Goal: Task Accomplishment & Management: Use online tool/utility

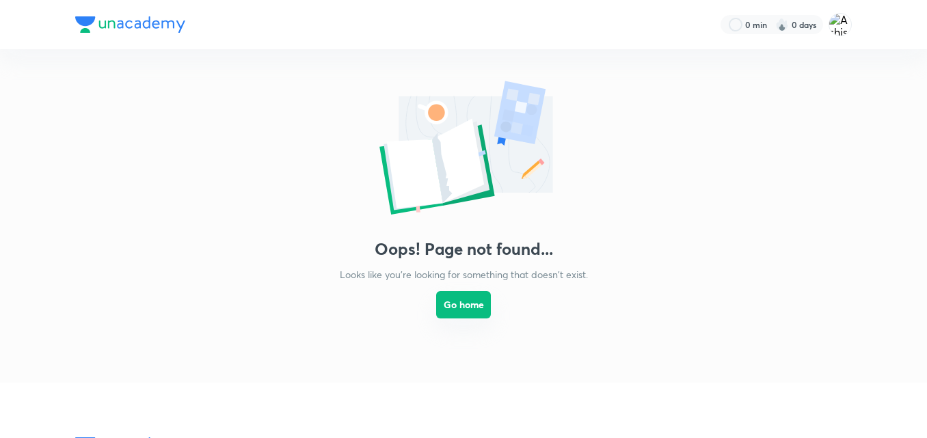
click at [462, 305] on button "Go home" at bounding box center [463, 304] width 55 height 27
click at [840, 25] on img at bounding box center [839, 24] width 23 height 23
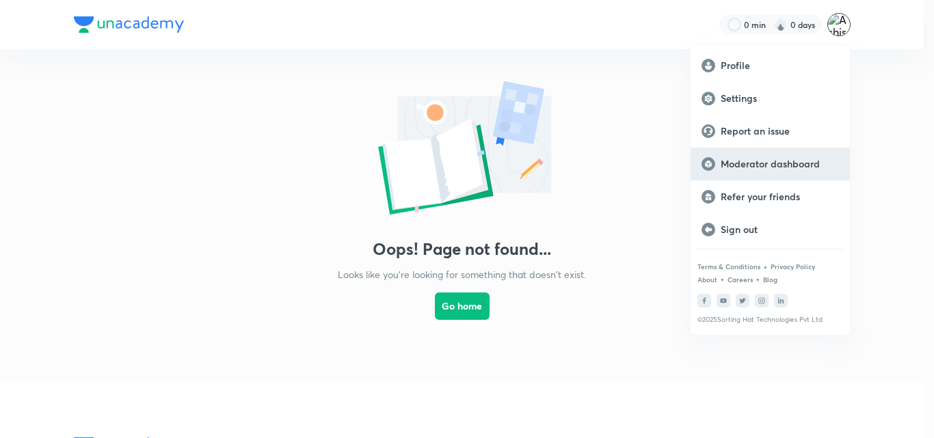
click at [791, 158] on p "Moderator dashboard" at bounding box center [779, 164] width 118 height 12
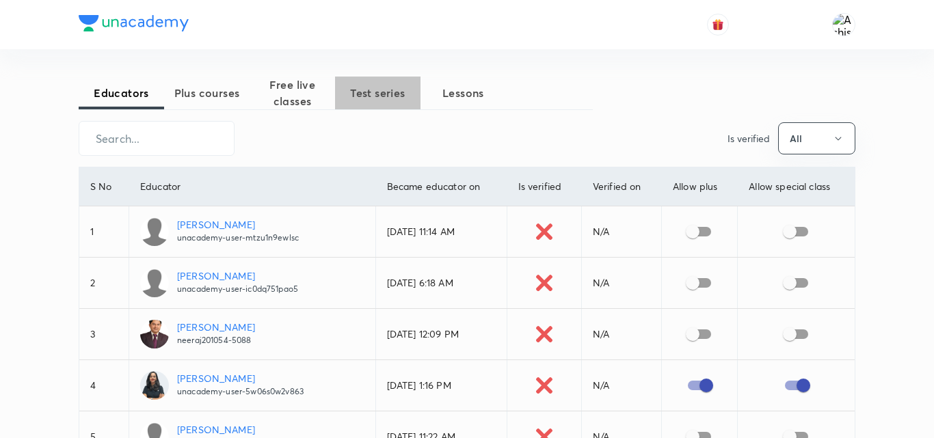
click at [375, 95] on span "Test series" at bounding box center [377, 93] width 85 height 16
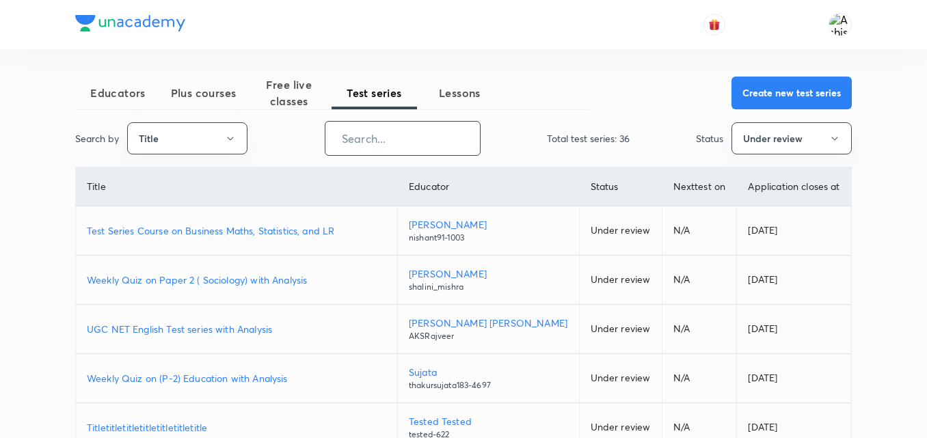
click at [388, 140] on input "text" at bounding box center [402, 138] width 154 height 35
paste input "2J709A1LIO"
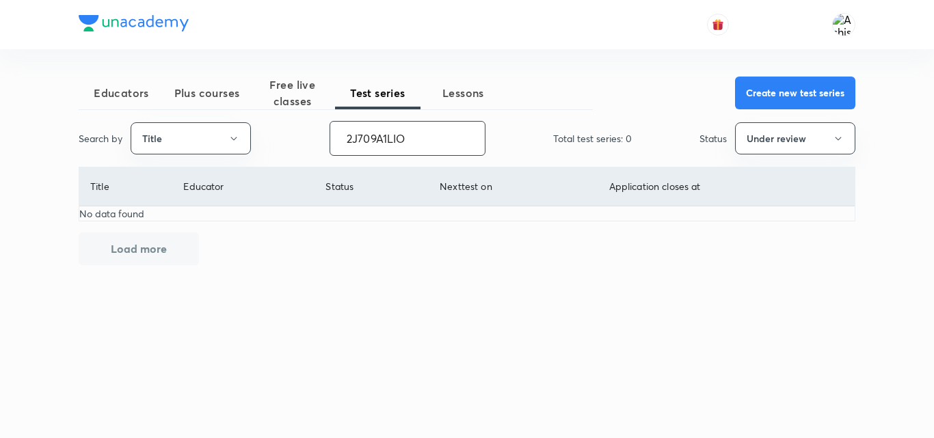
click at [423, 137] on input "2J709A1LIO" at bounding box center [407, 138] width 154 height 35
type input "2J709A1LIO"
click at [236, 138] on icon "button" at bounding box center [233, 138] width 11 height 11
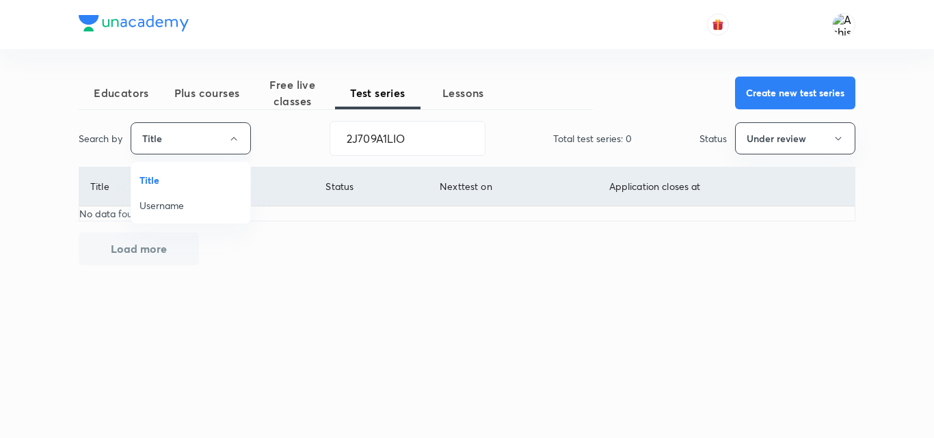
click at [236, 138] on div at bounding box center [467, 219] width 934 height 438
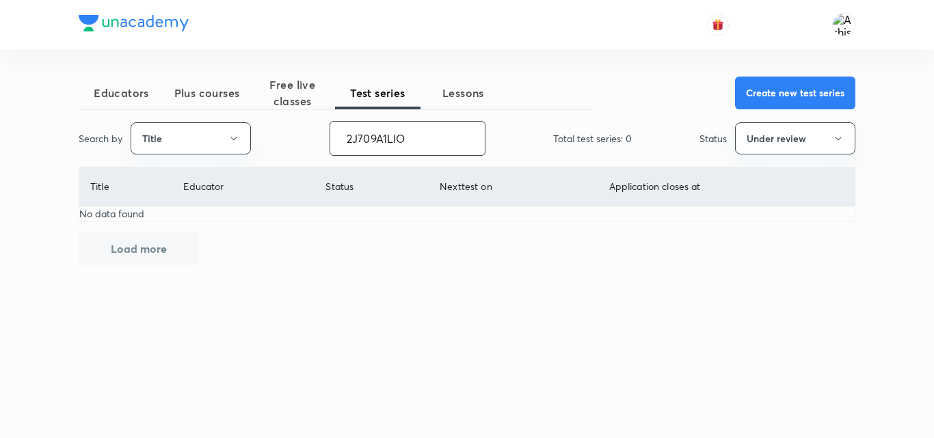
click at [405, 137] on input "2J709A1LIO" at bounding box center [407, 138] width 154 height 35
type input "UAIT"
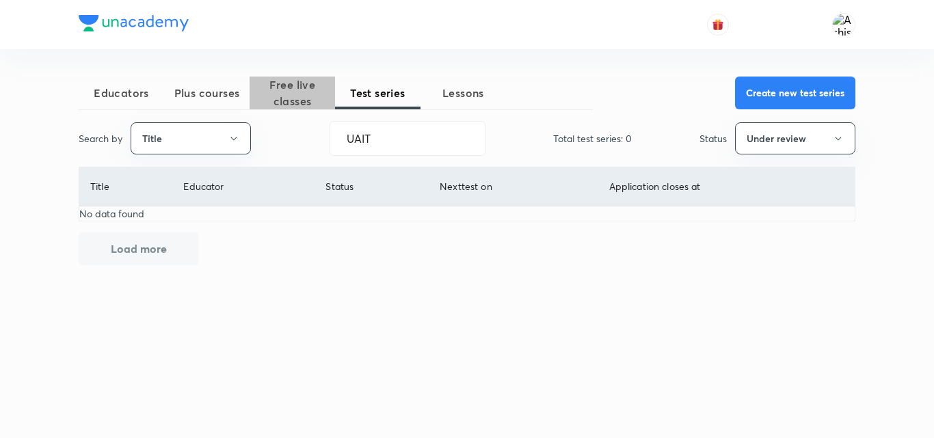
click at [307, 87] on span "Free live classes" at bounding box center [291, 93] width 85 height 33
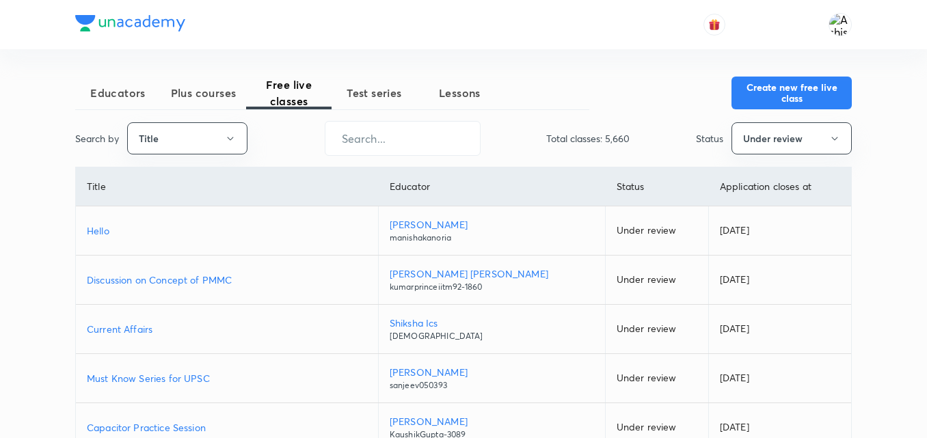
click at [218, 98] on span "Plus courses" at bounding box center [203, 93] width 85 height 16
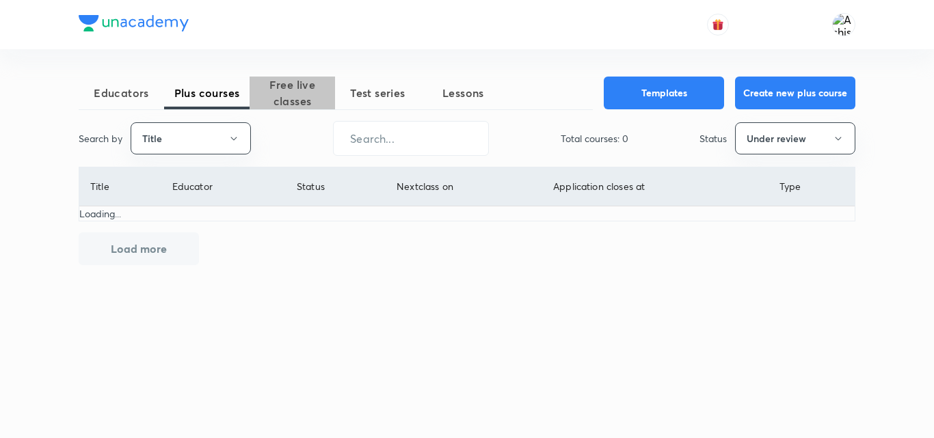
click at [292, 96] on span "Free live classes" at bounding box center [291, 93] width 85 height 33
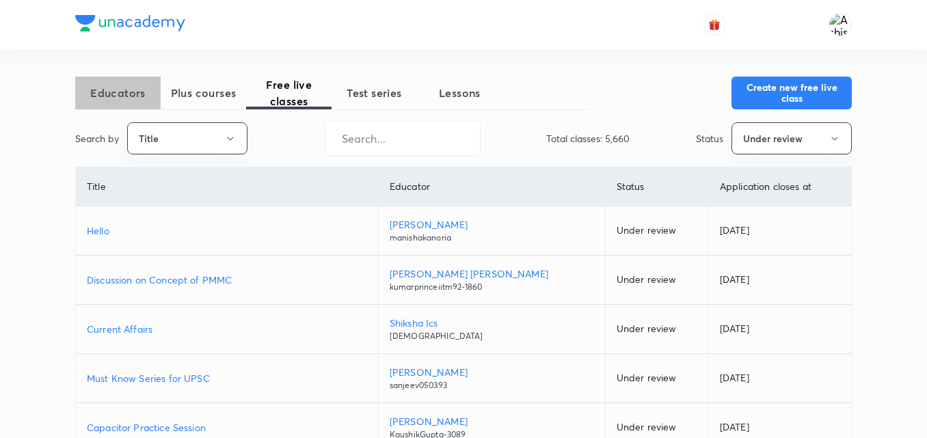
click at [134, 92] on span "Educators" at bounding box center [117, 93] width 85 height 16
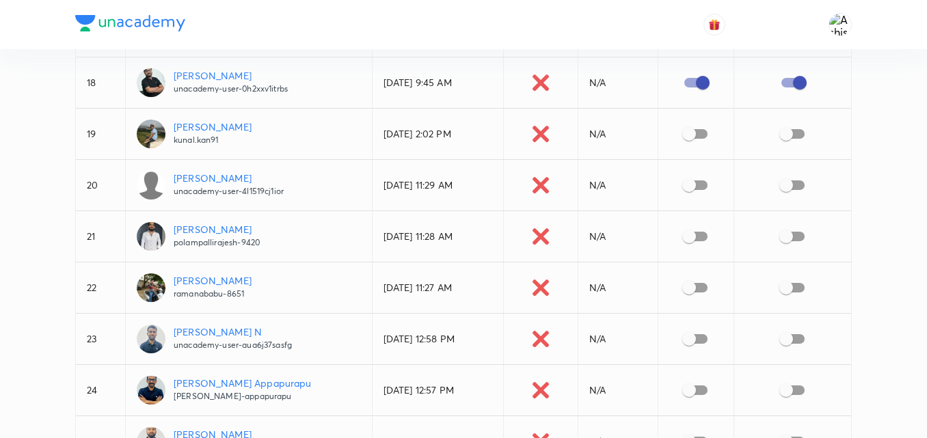
scroll to position [1025, 0]
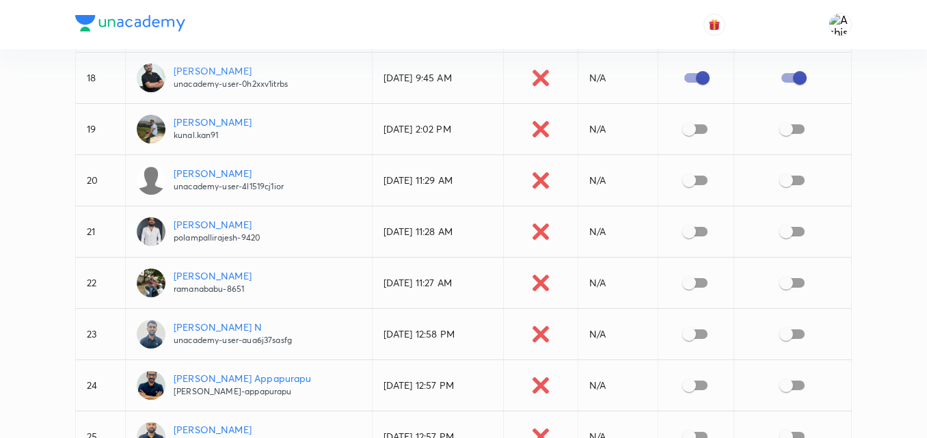
click at [243, 277] on p "Neerukonda Ramanababu" at bounding box center [213, 276] width 78 height 14
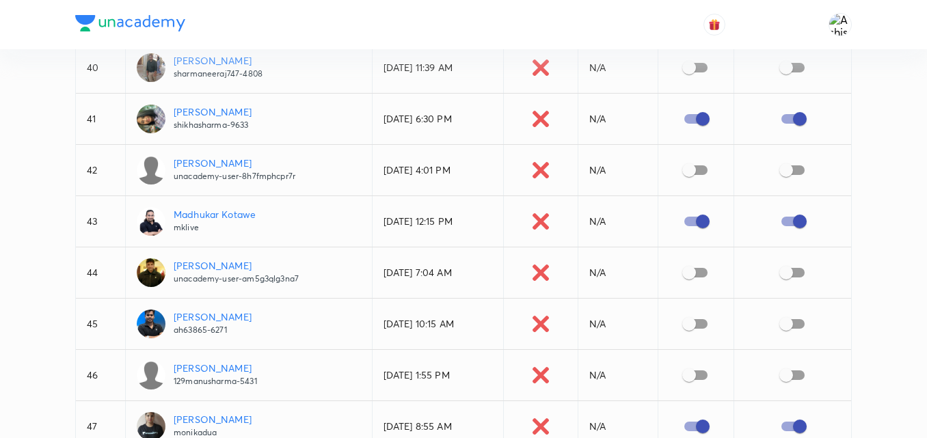
scroll to position [2187, 0]
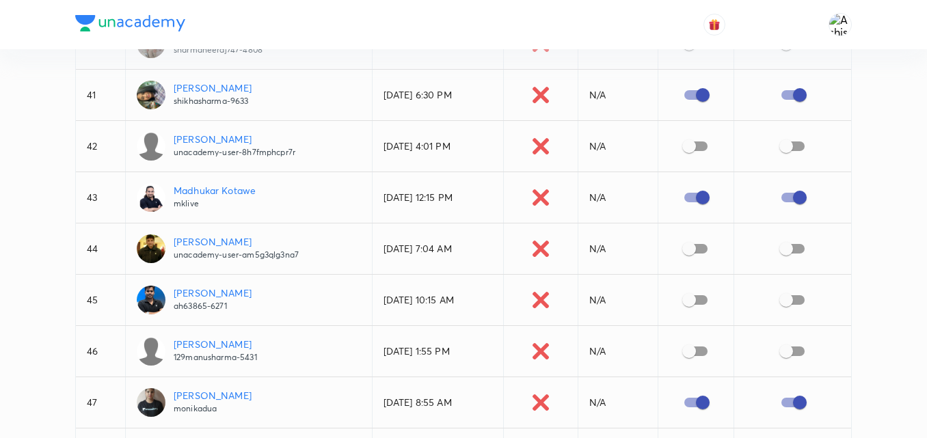
click at [208, 191] on p "Madhukar Kotawe" at bounding box center [215, 190] width 82 height 14
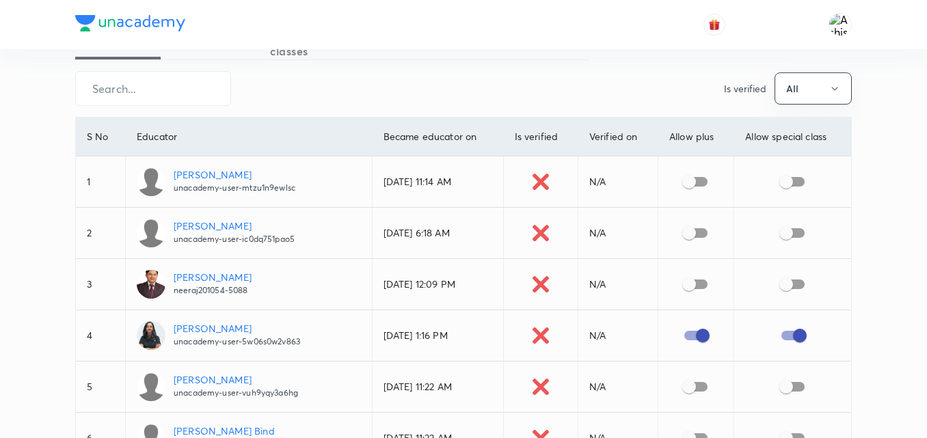
scroll to position [0, 0]
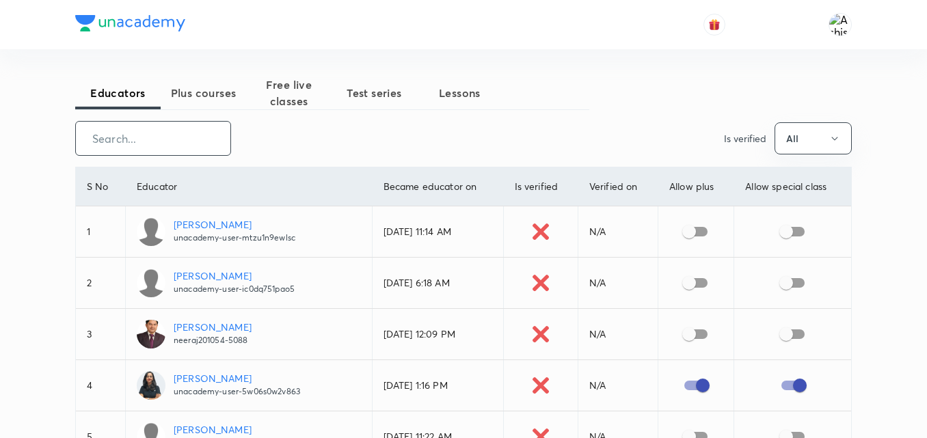
click at [168, 145] on input "text" at bounding box center [153, 138] width 154 height 35
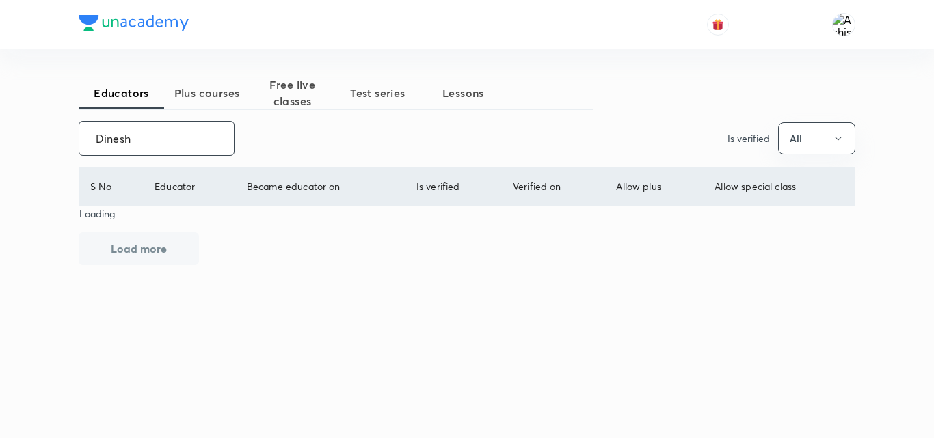
type input "Dinesh"
click at [354, 101] on button "Test series" at bounding box center [377, 93] width 85 height 33
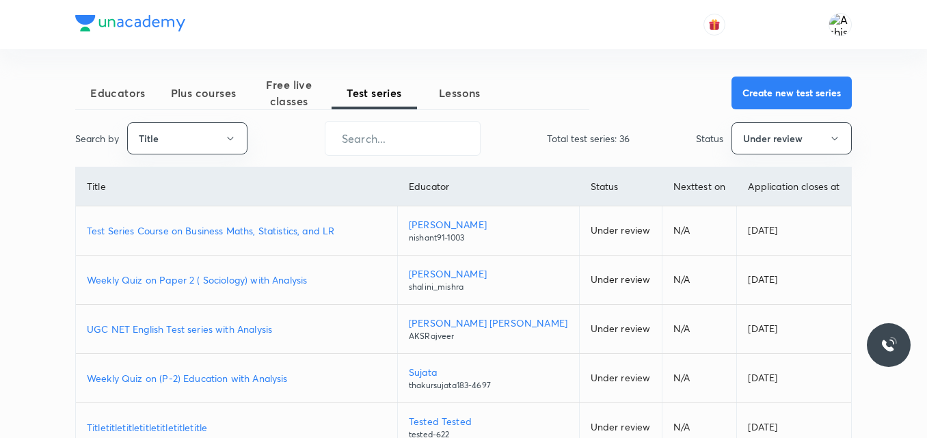
click at [174, 232] on p "Test Series Course on Business Maths, Statistics, and LR" at bounding box center [236, 230] width 299 height 14
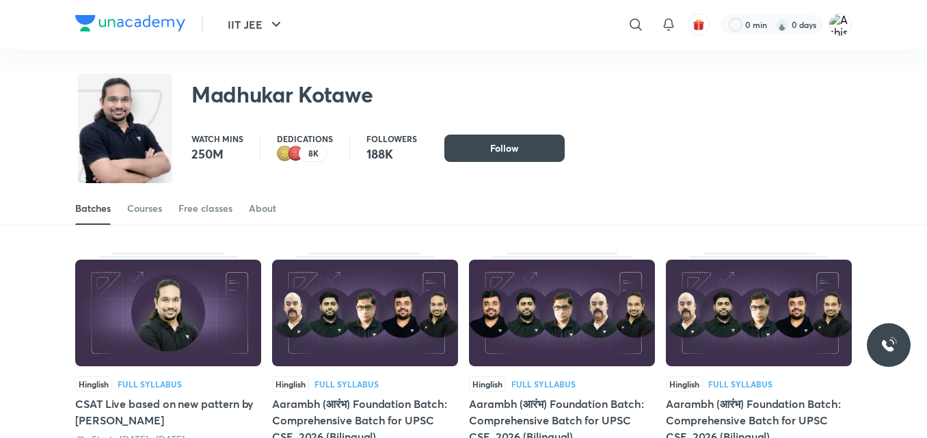
scroll to position [41, 0]
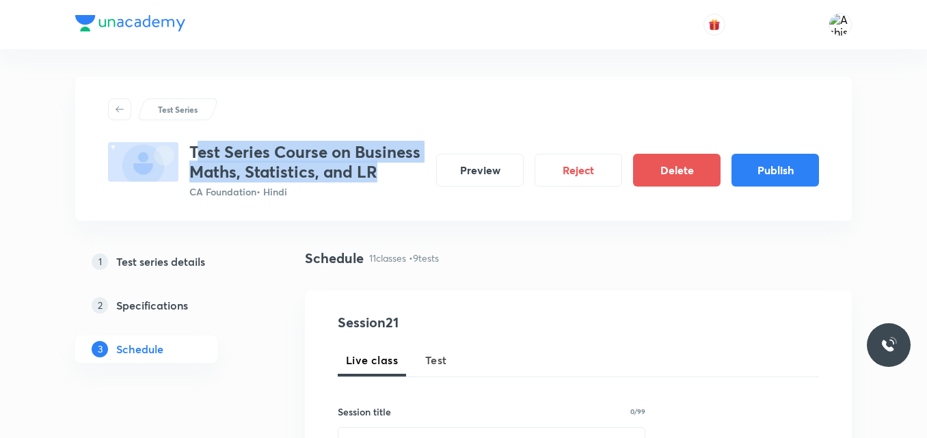
drag, startPoint x: 380, startPoint y: 178, endPoint x: 194, endPoint y: 148, distance: 188.2
click at [194, 148] on h3 "Test Series Course on Business Maths, Statistics, and LR" at bounding box center [307, 162] width 236 height 40
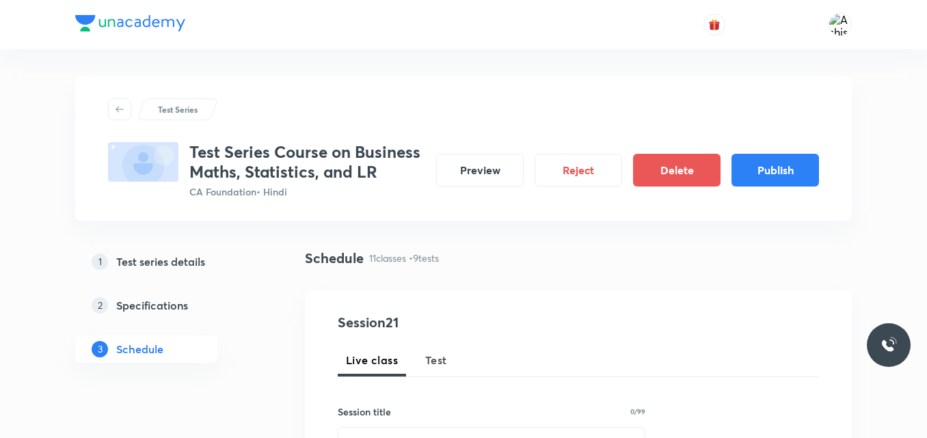
click at [193, 148] on h3 "Test Series Course on Business Maths, Statistics, and LR" at bounding box center [307, 162] width 236 height 40
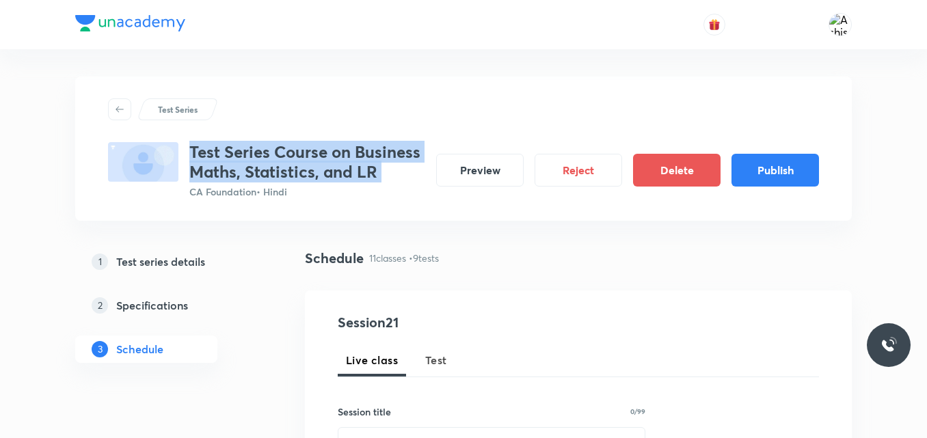
drag, startPoint x: 193, startPoint y: 148, endPoint x: 374, endPoint y: 173, distance: 182.9
click at [373, 174] on h3 "Test Series Course on Business Maths, Statistics, and LR" at bounding box center [307, 162] width 236 height 40
click at [375, 173] on h3 "Test Series Course on Business Maths, Statistics, and LR" at bounding box center [307, 162] width 236 height 40
drag, startPoint x: 375, startPoint y: 173, endPoint x: 221, endPoint y: 156, distance: 154.7
click at [221, 156] on h3 "Test Series Course on Business Maths, Statistics, and LR" at bounding box center [307, 162] width 236 height 40
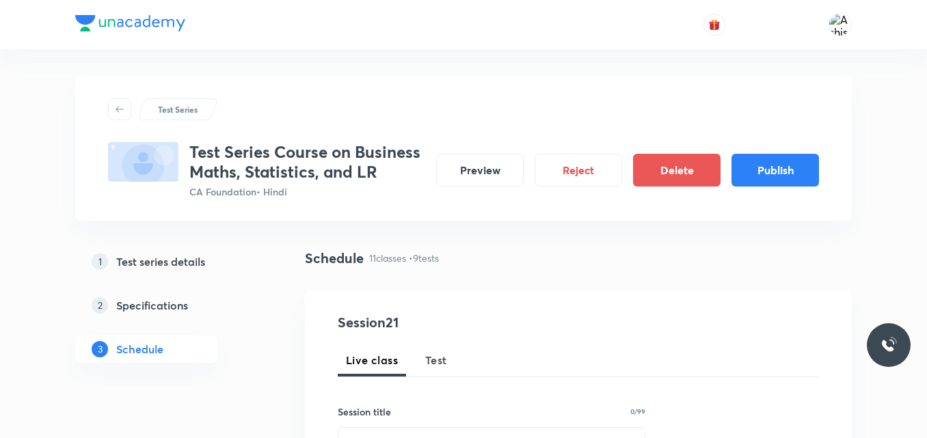
click at [509, 135] on div "Test Series Test Series Course on Business Maths, Statistics, and LR CA Foundat…" at bounding box center [463, 148] width 711 height 100
click at [163, 264] on h5 "Test series details" at bounding box center [160, 262] width 89 height 16
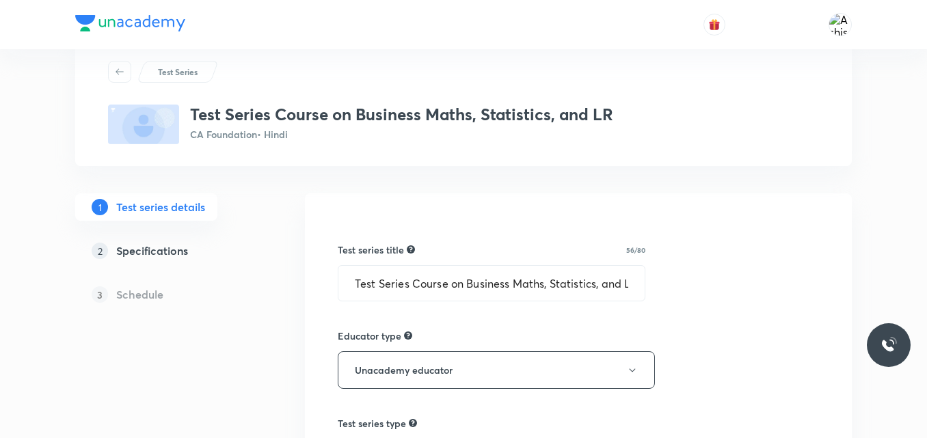
scroll to position [68, 0]
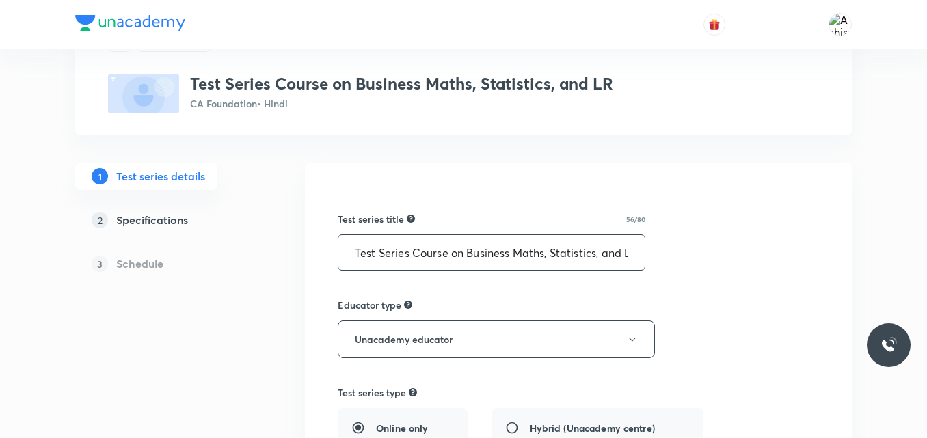
click at [503, 257] on input "Test Series Course on Business Maths, Statistics, and LR" at bounding box center [491, 252] width 306 height 35
click at [434, 246] on input "Test Series Course on Business Maths, Statistics, and LR" at bounding box center [491, 252] width 306 height 35
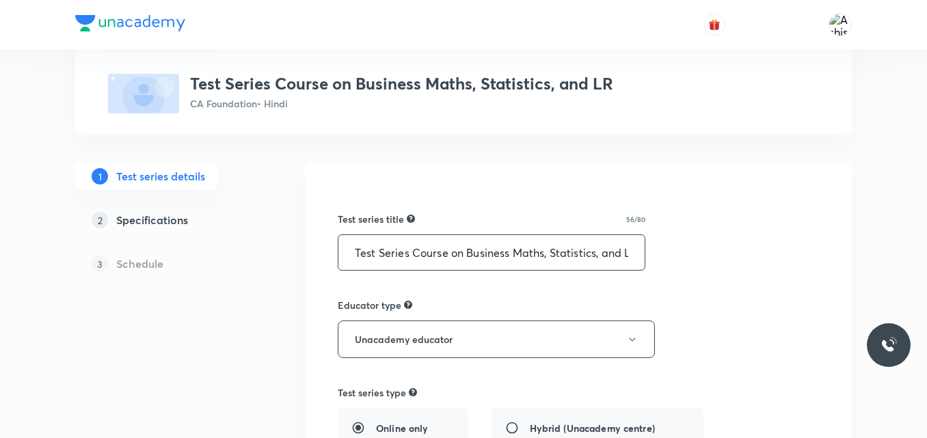
click at [434, 246] on input "Test Series Course on Business Maths, Statistics, and LR" at bounding box center [491, 252] width 306 height 35
